Goal: Navigation & Orientation: Find specific page/section

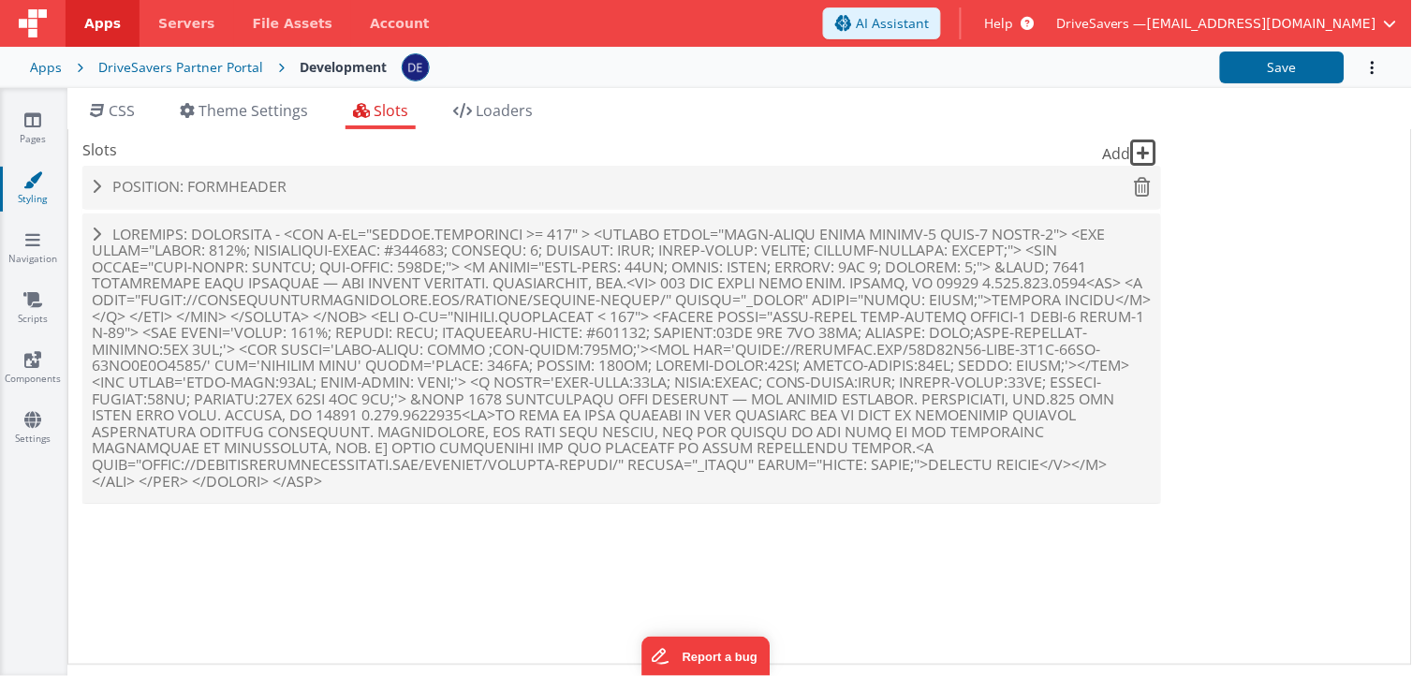
click at [594, 179] on h4 "Position: formHeader" at bounding box center [622, 187] width 1060 height 17
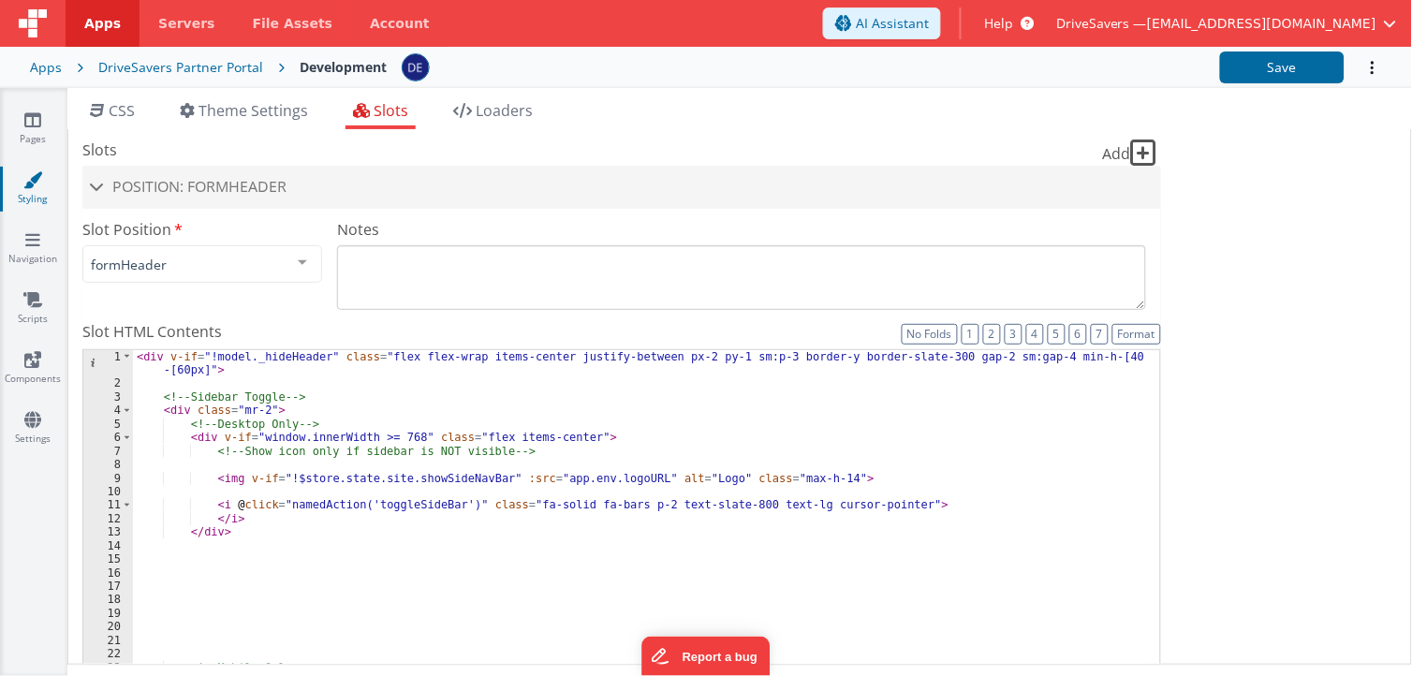
click at [229, 317] on fieldset "Slot Position formHeader inactive header headerBrandLeft headerBrand headerSide…" at bounding box center [621, 595] width 1079 height 755
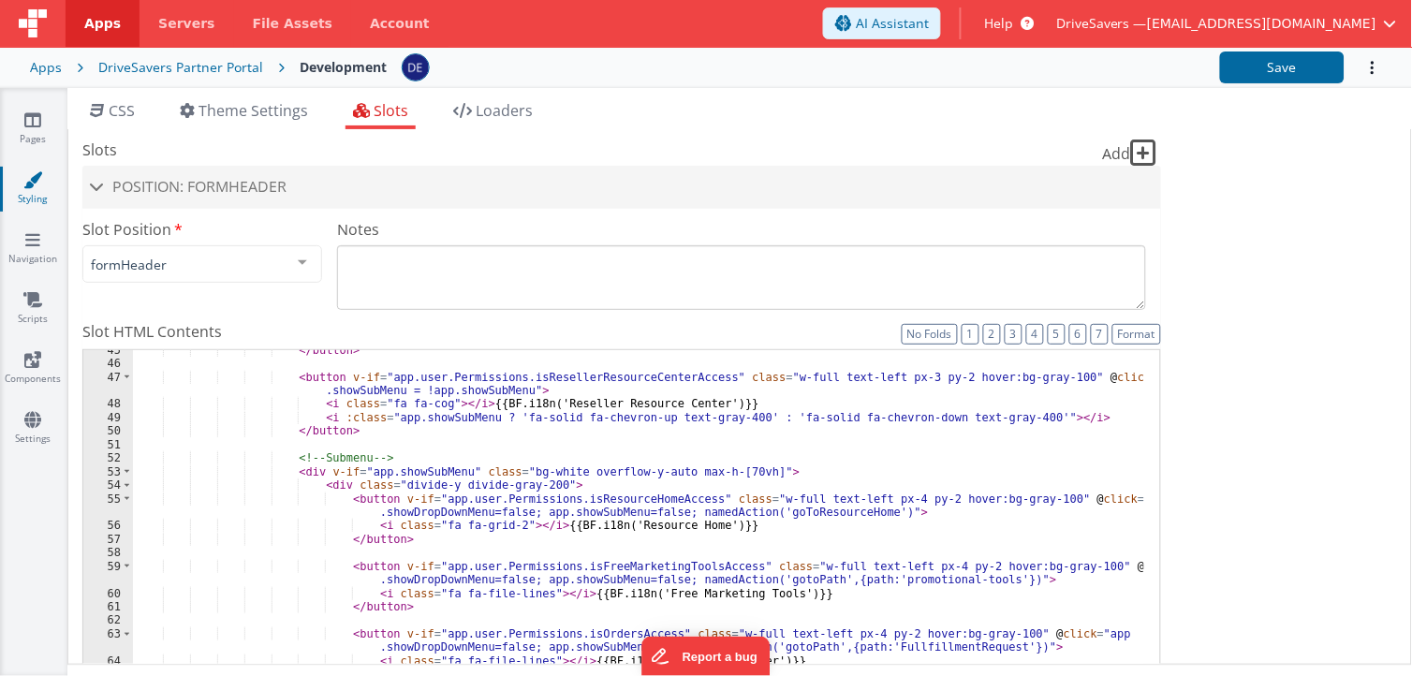
scroll to position [732, 0]
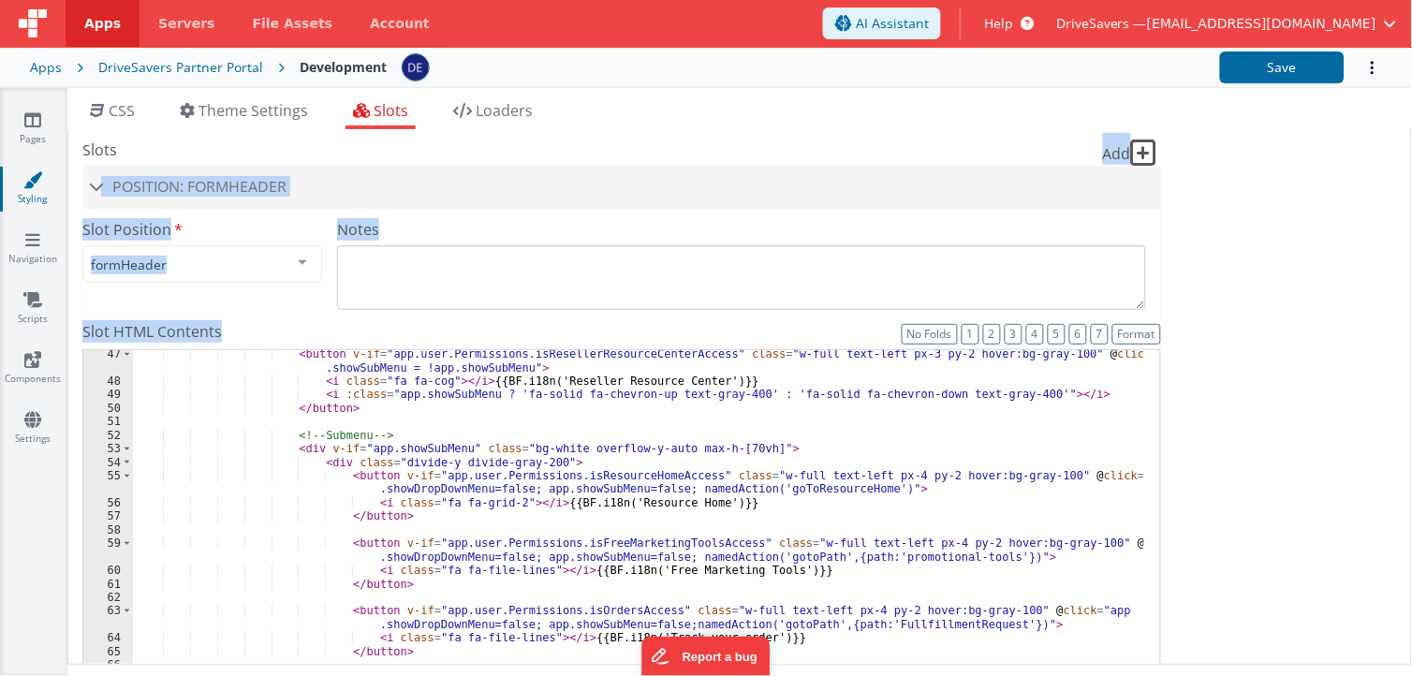
drag, startPoint x: 1393, startPoint y: 165, endPoint x: 1394, endPoint y: 547, distance: 382.2
click at [1394, 547] on div "Site CSS Format 7 6 5 4 3 2 1 No Folds 1 2 3 4 5 6 7 8 9 10 11 12 13 14 15 16 1…" at bounding box center [739, 397] width 1345 height 536
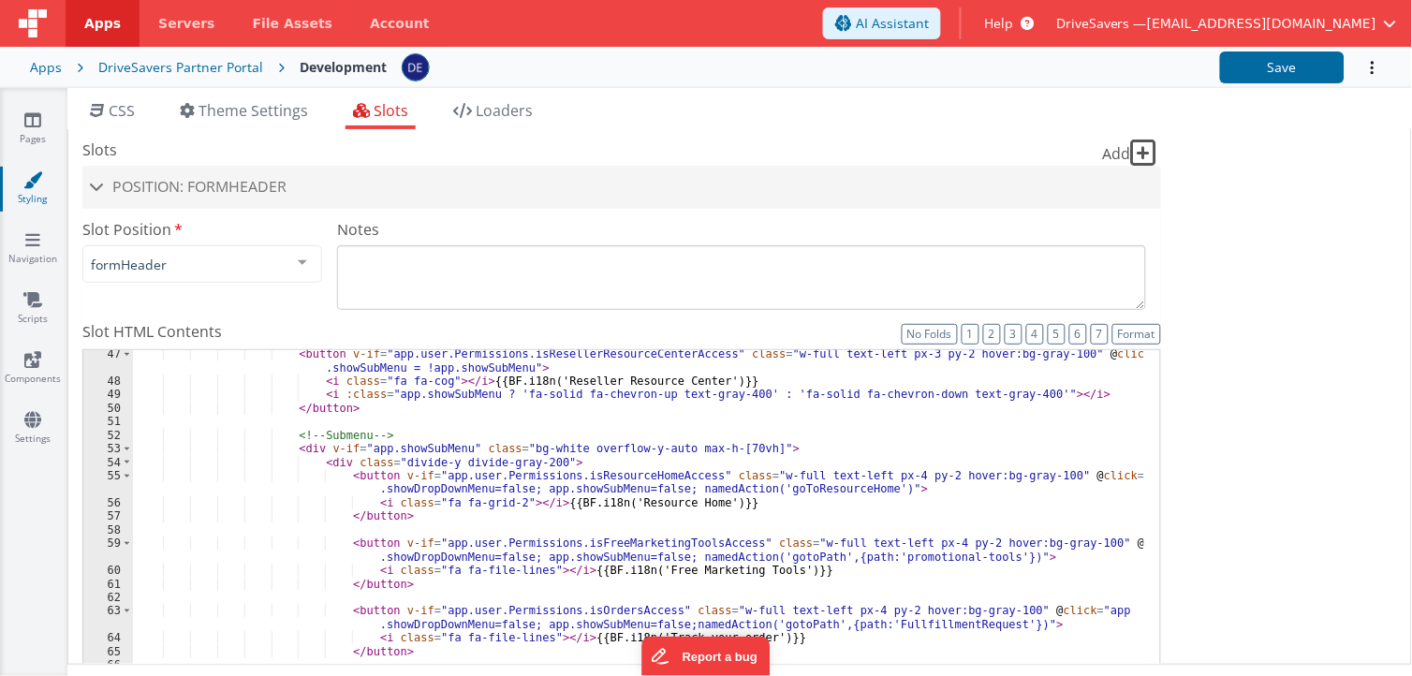
click at [211, 315] on fieldset "Slot Position formHeader inactive header headerBrandLeft headerBrand headerSide…" at bounding box center [621, 595] width 1079 height 755
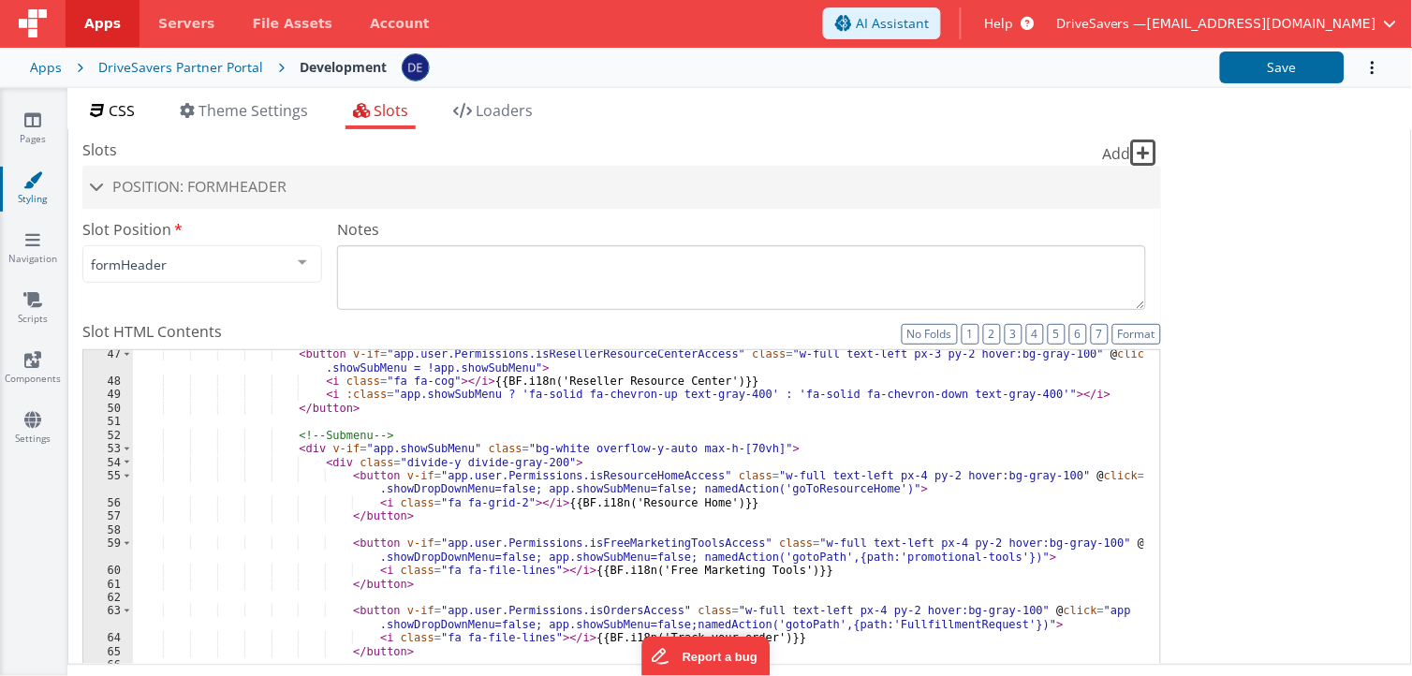
click at [136, 123] on li "CSS" at bounding box center [112, 114] width 60 height 30
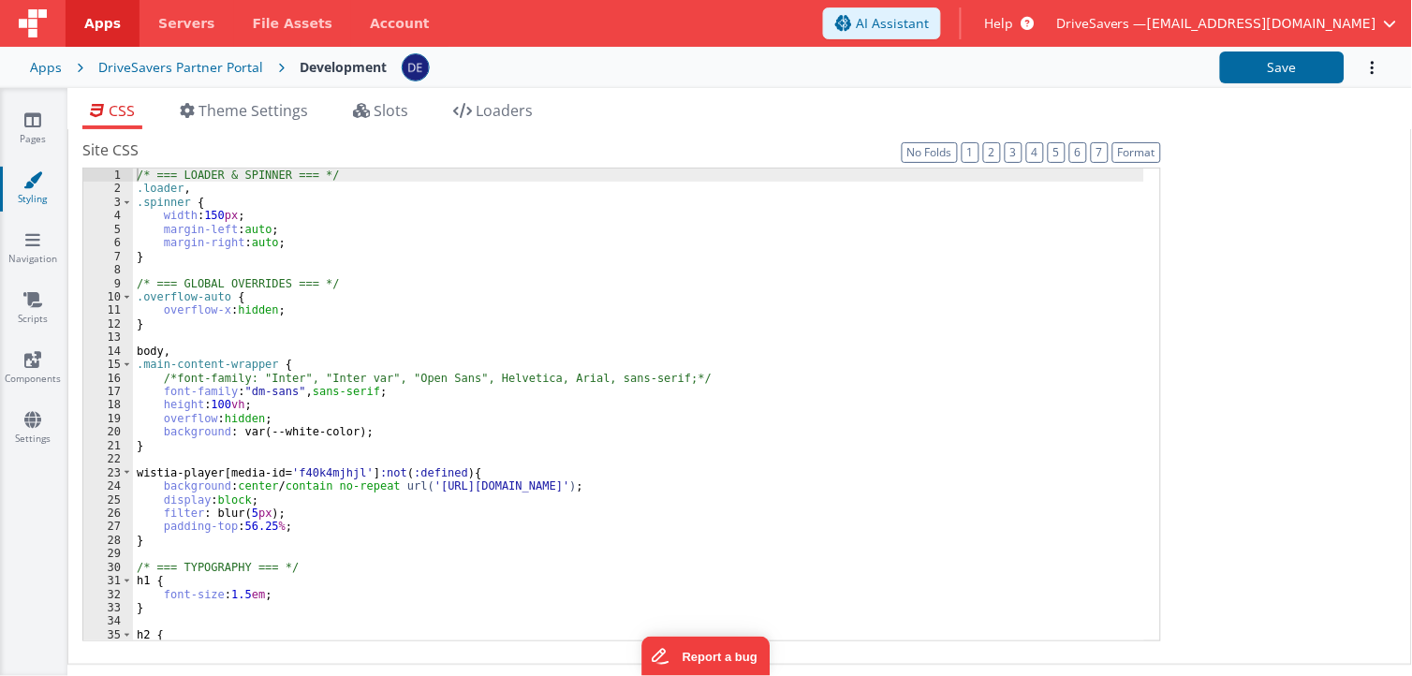
click at [255, 362] on div "/* === LOADER & SPINNER === */ .loader , .spinner { width : 150 px ; margin-lef…" at bounding box center [639, 435] width 1012 height 532
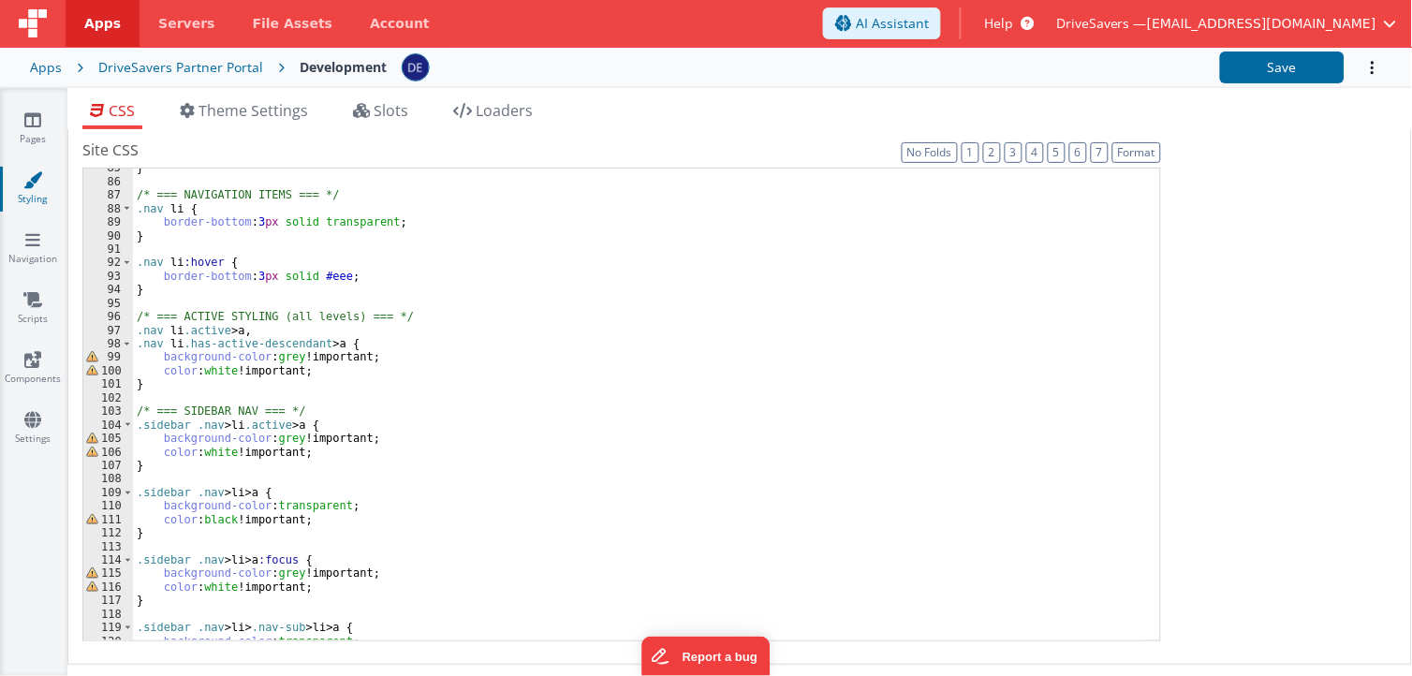
scroll to position [1155, 0]
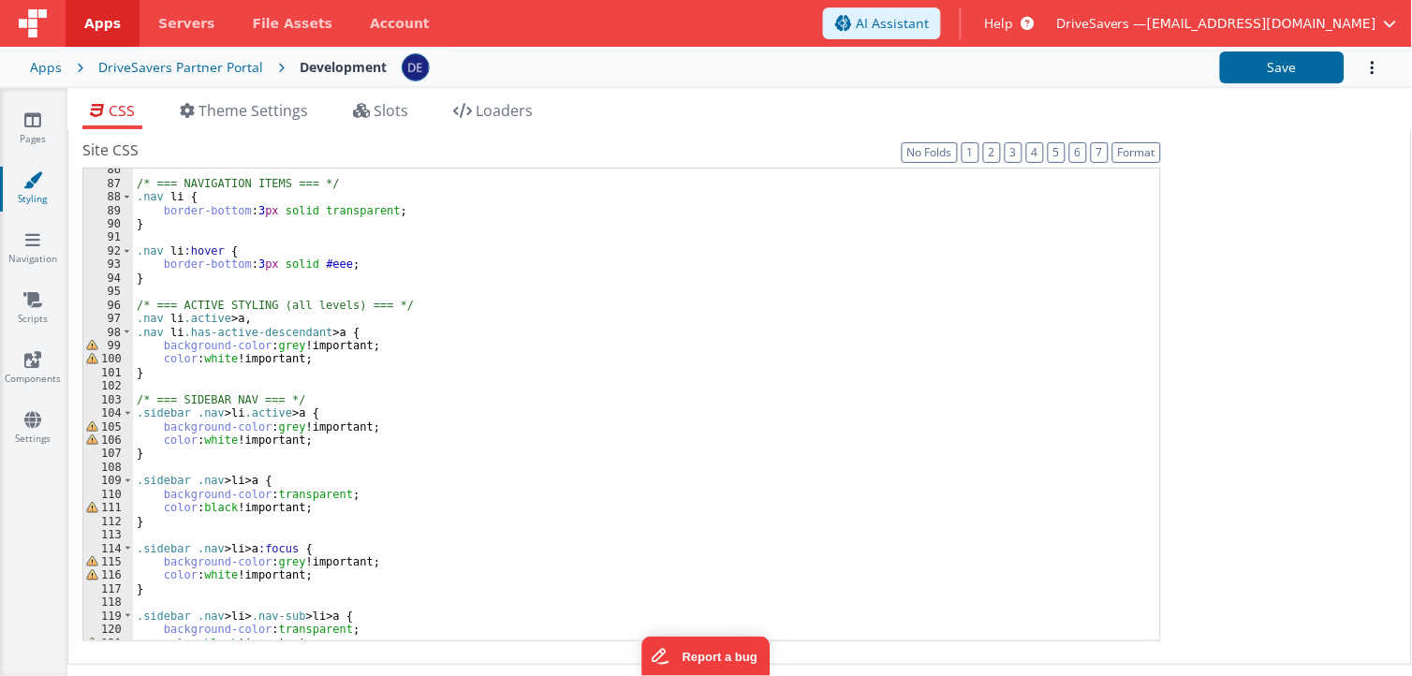
click at [166, 504] on div "/* === NAVIGATION ITEMS === */ .nav li { border-bottom : 3 px solid transparent…" at bounding box center [639, 412] width 1012 height 499
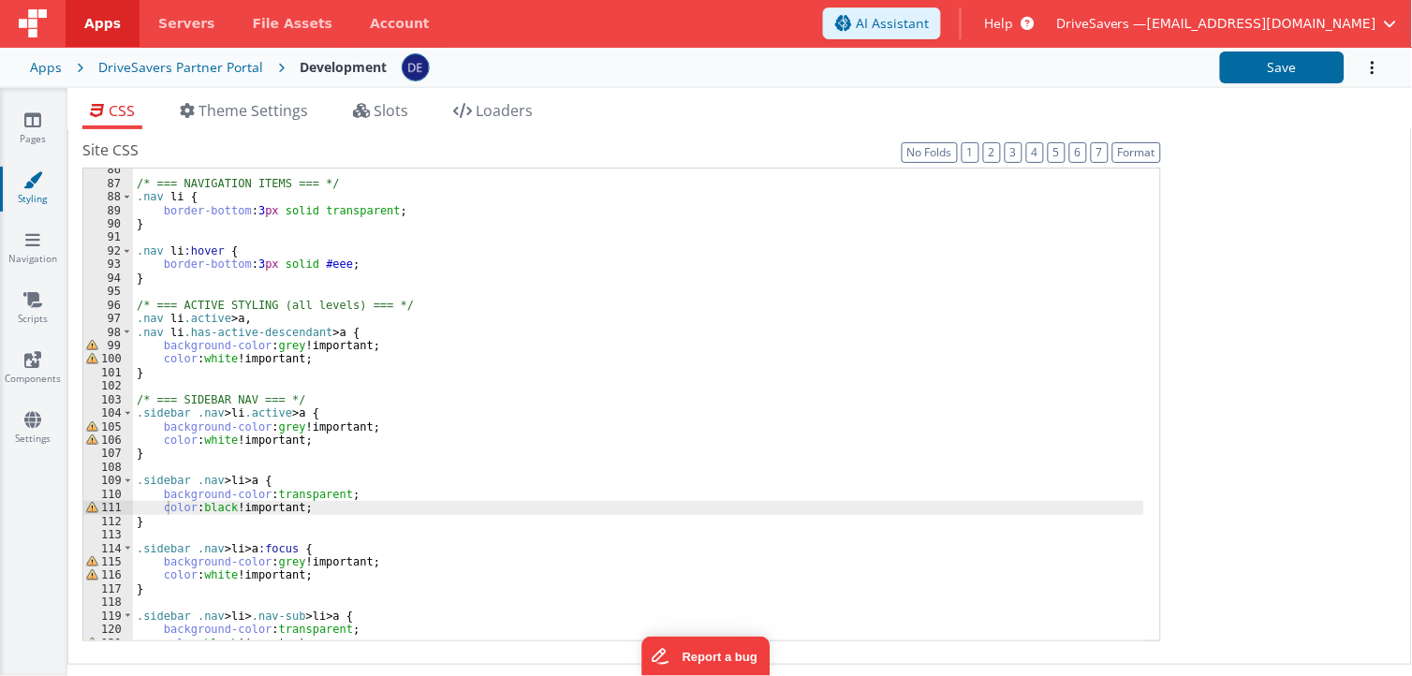
click at [202, 376] on div "/* === NAVIGATION ITEMS === */ .nav li { border-bottom : 3 px solid transparent…" at bounding box center [639, 412] width 1012 height 499
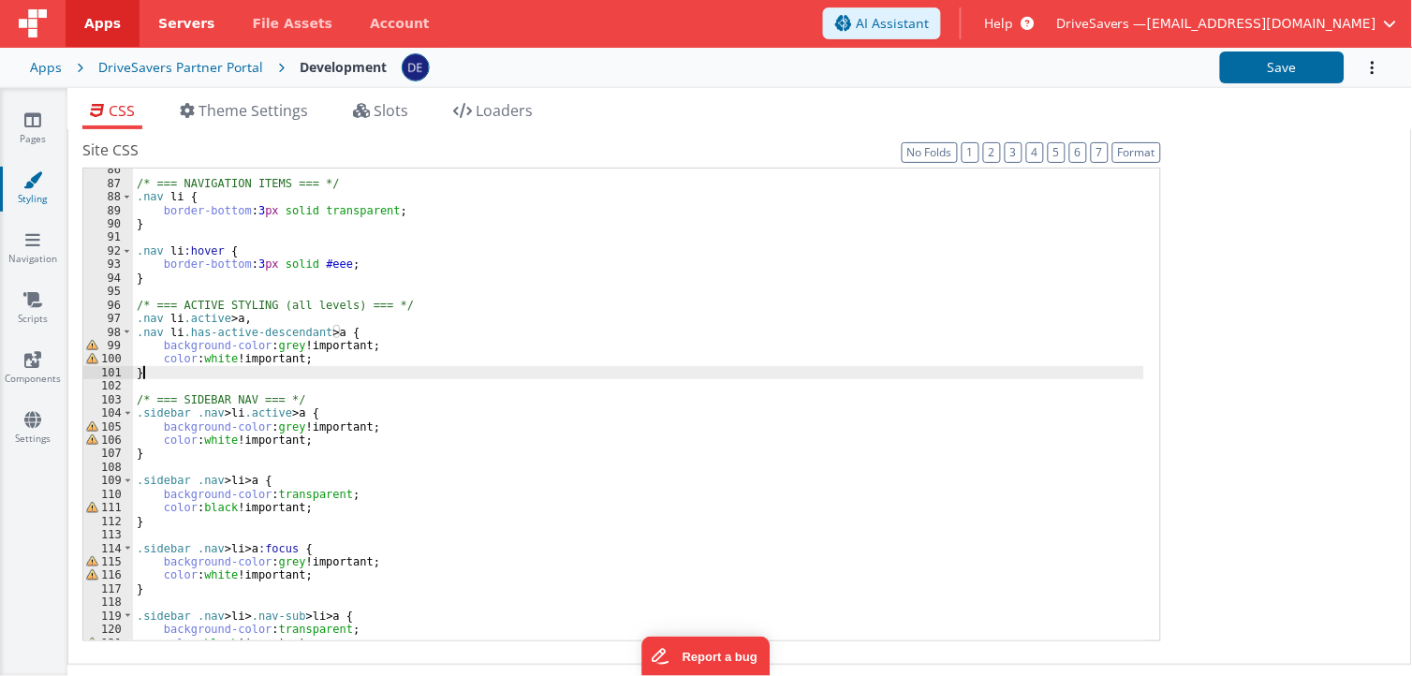
click at [198, 25] on span "Servers" at bounding box center [186, 23] width 56 height 19
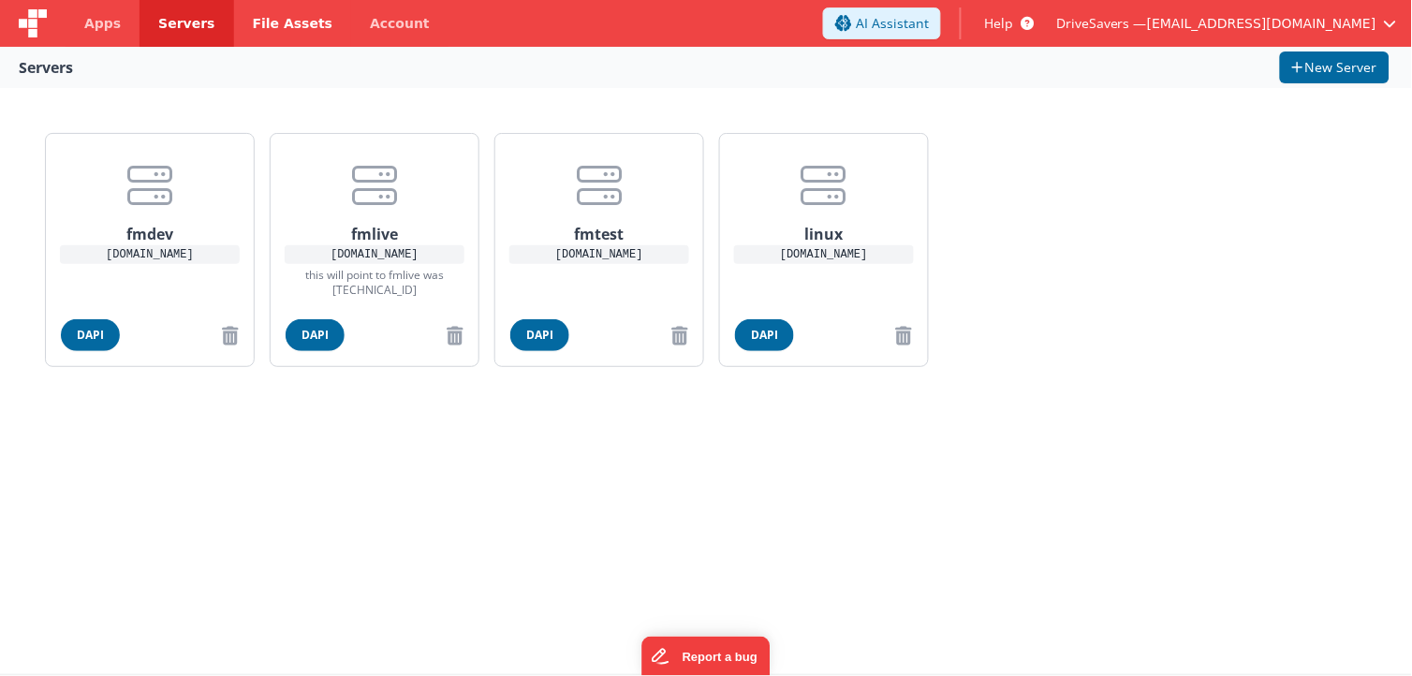
click at [278, 20] on span "File Assets" at bounding box center [293, 23] width 81 height 19
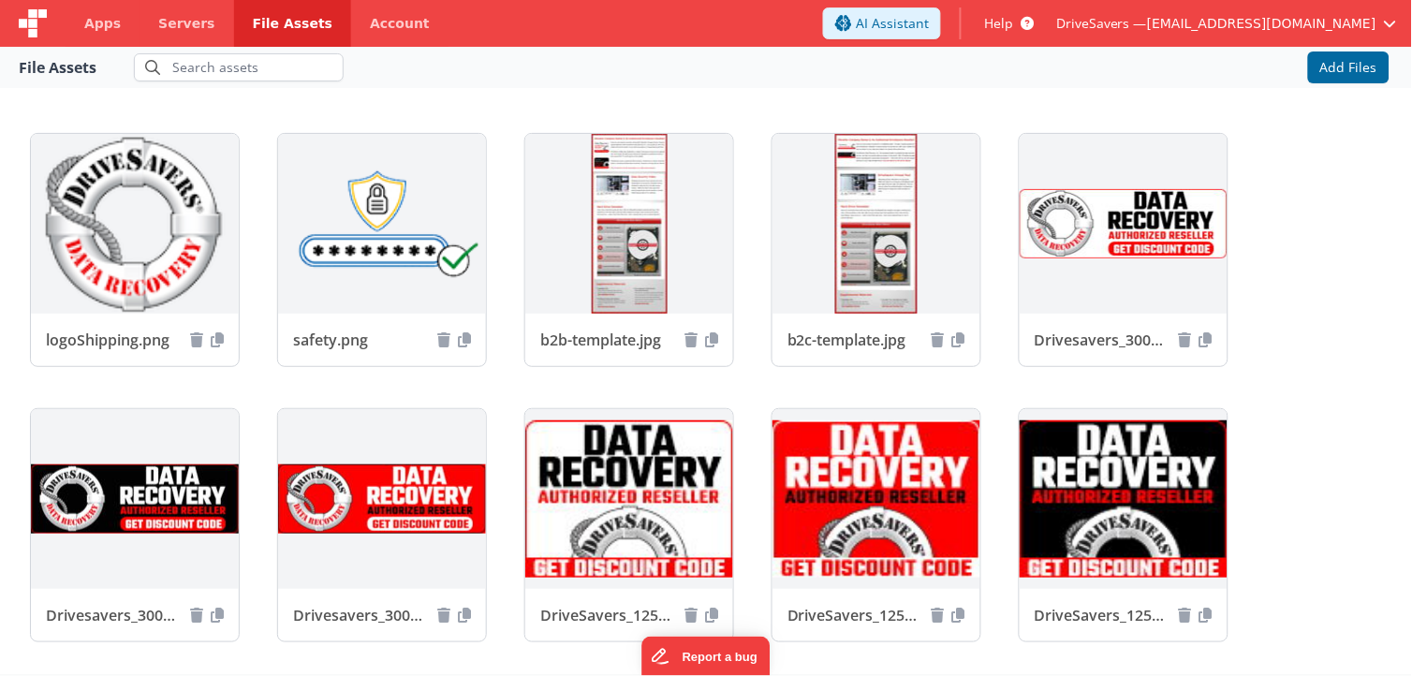
click at [61, 29] on div at bounding box center [33, 23] width 66 height 47
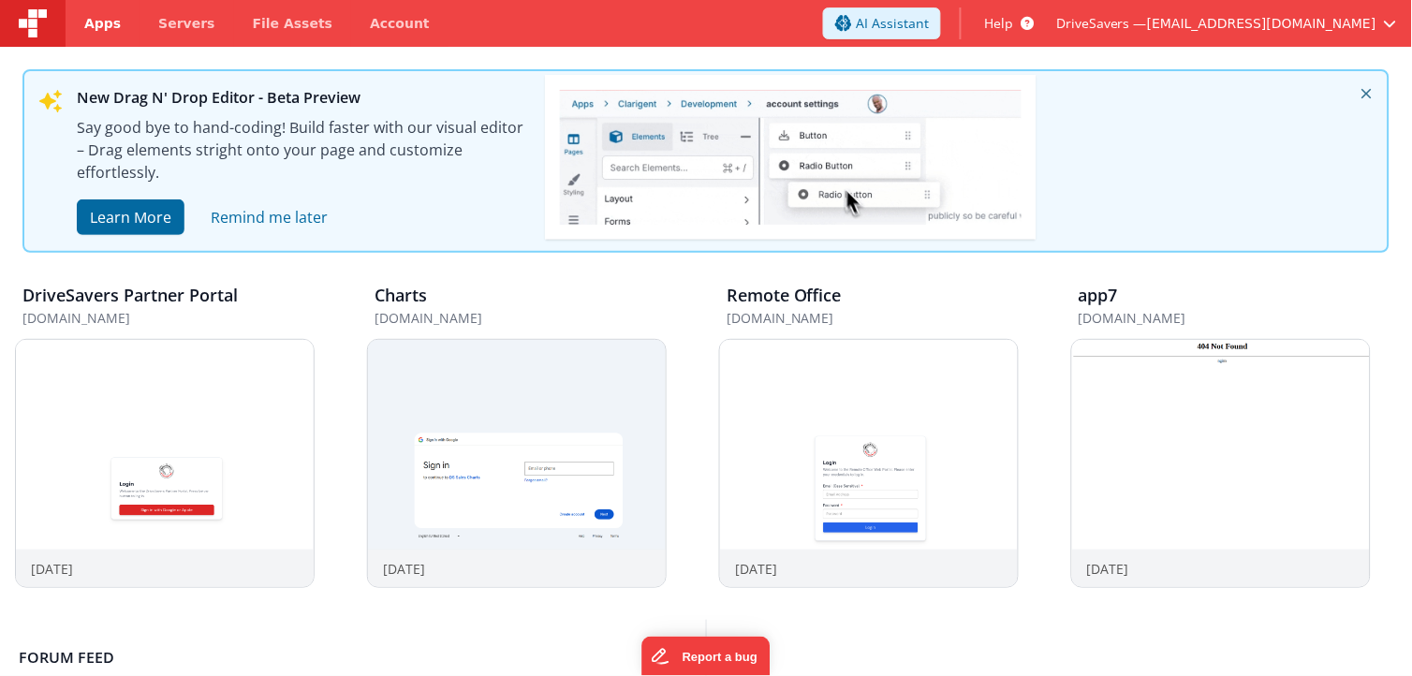
click at [91, 36] on link "Apps" at bounding box center [103, 23] width 74 height 47
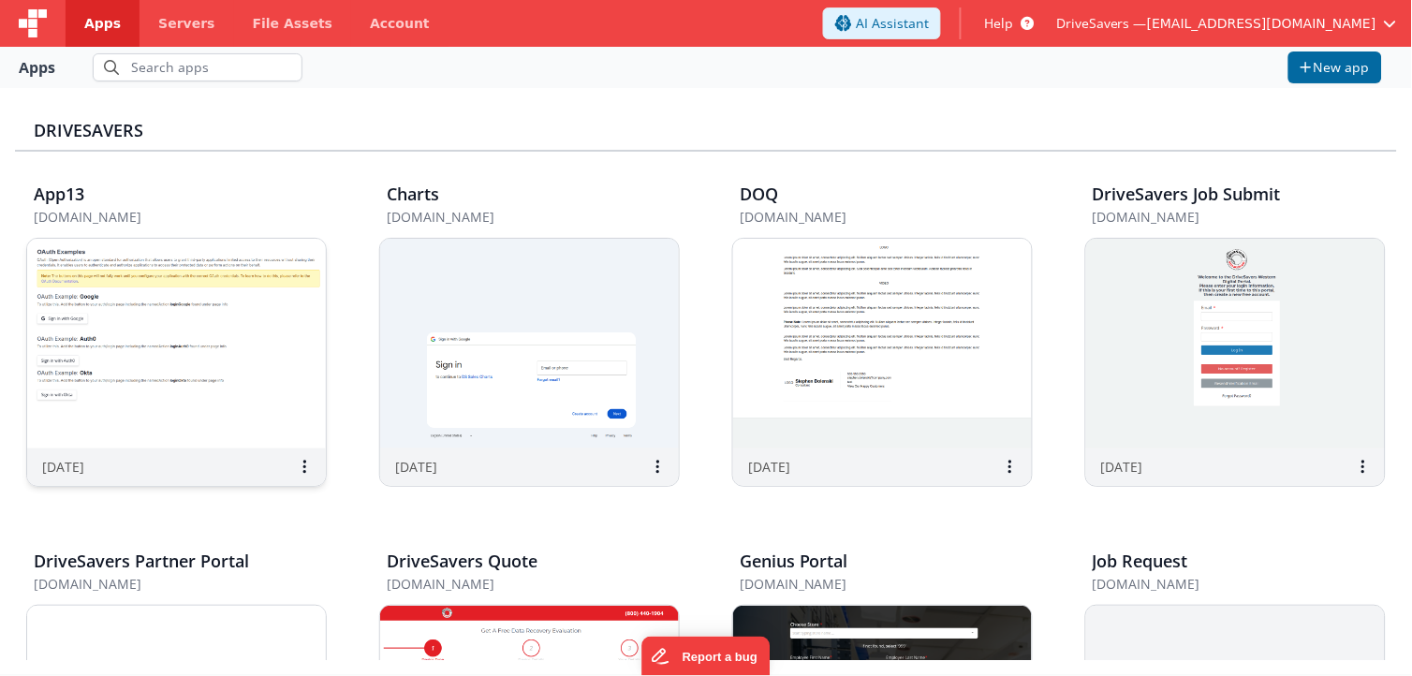
click at [178, 319] on img at bounding box center [176, 344] width 299 height 210
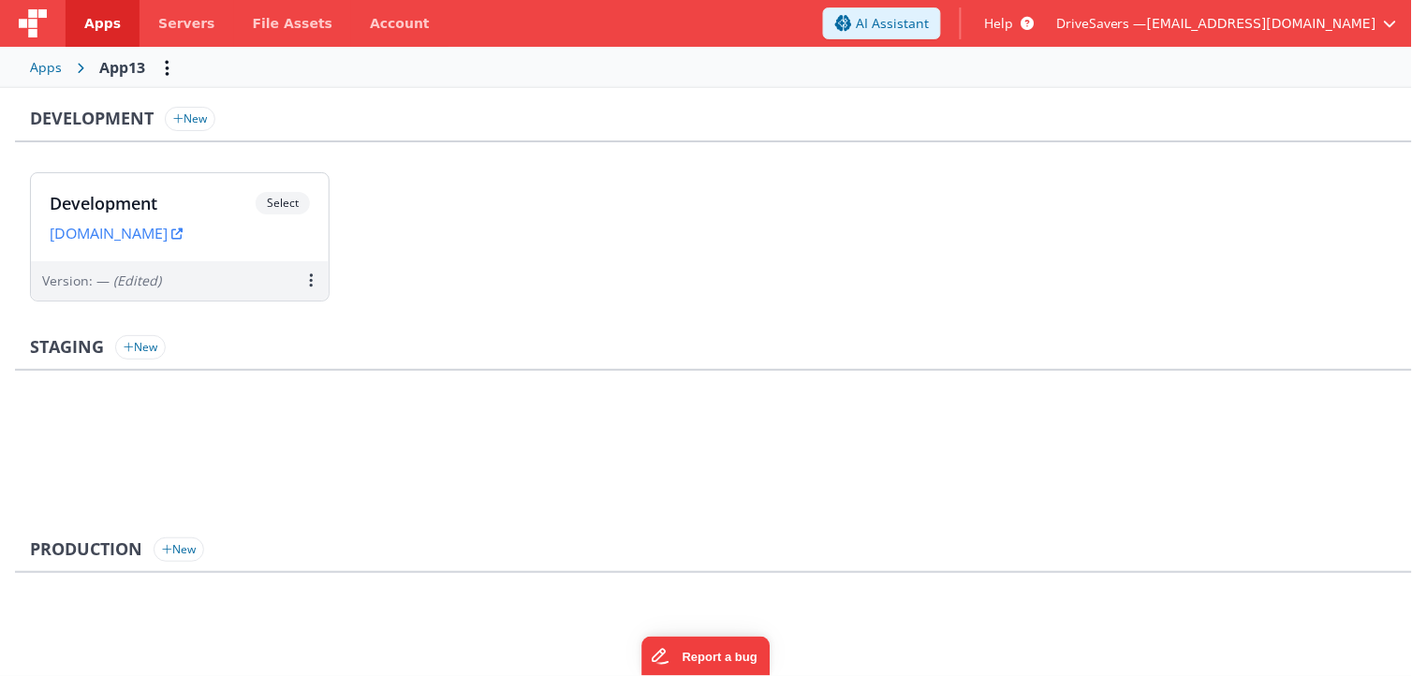
click at [228, 457] on ul at bounding box center [721, 462] width 1382 height 122
click at [92, 38] on link "Apps" at bounding box center [103, 23] width 74 height 47
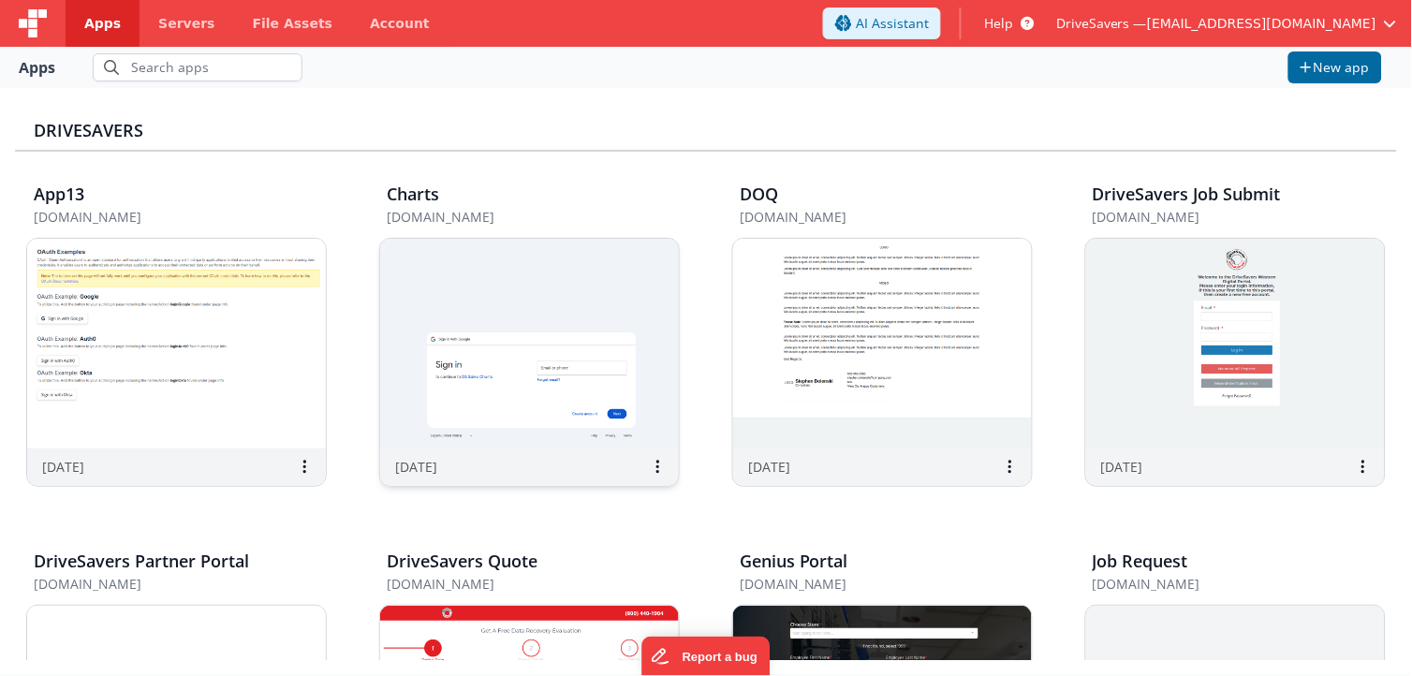
click at [498, 382] on img at bounding box center [529, 344] width 299 height 210
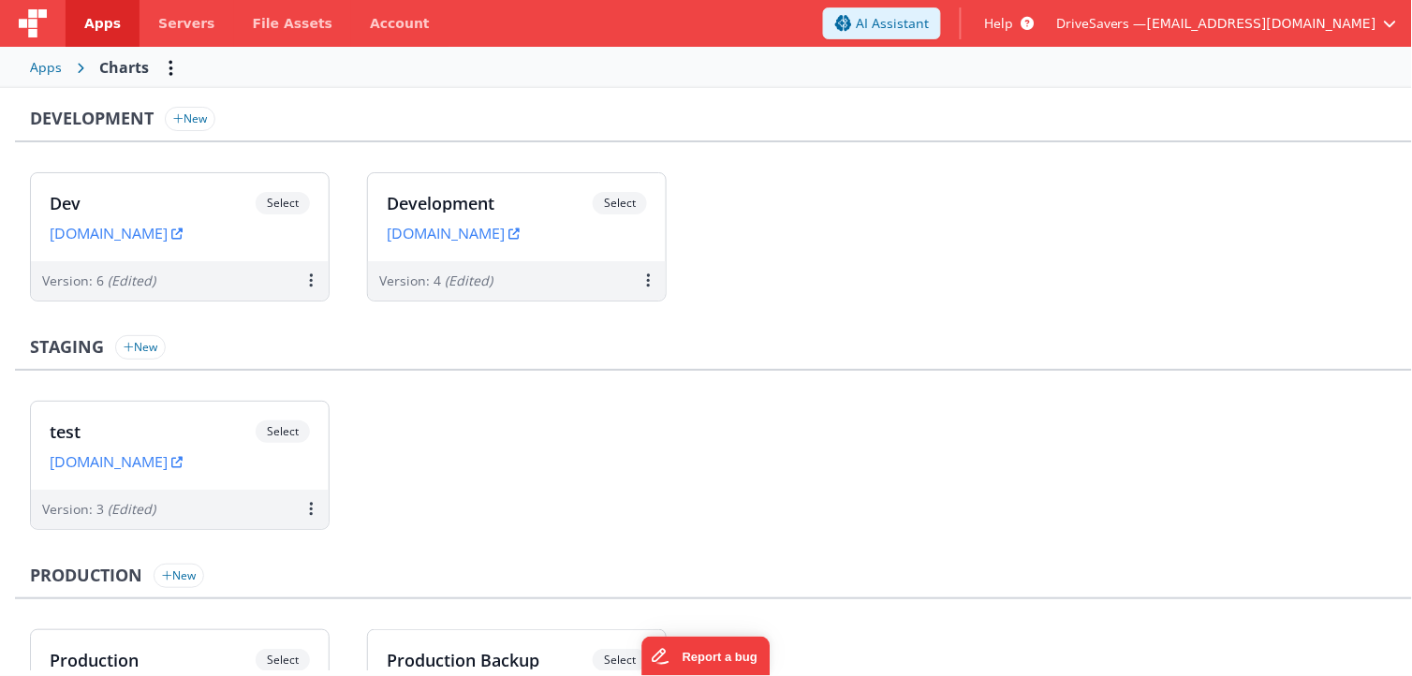
click at [214, 328] on div "Development New Dev Select URLs [DOMAIN_NAME] Version: 6 (Edited) Development S…" at bounding box center [713, 442] width 1397 height 671
